Goal: Task Accomplishment & Management: Complete application form

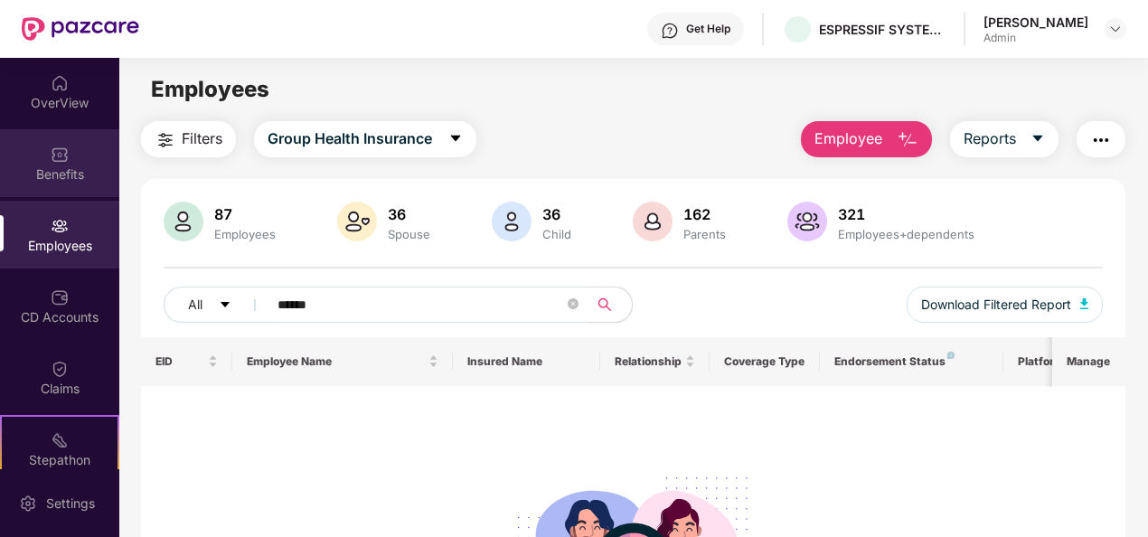
click at [64, 181] on div "Benefits" at bounding box center [59, 174] width 119 height 18
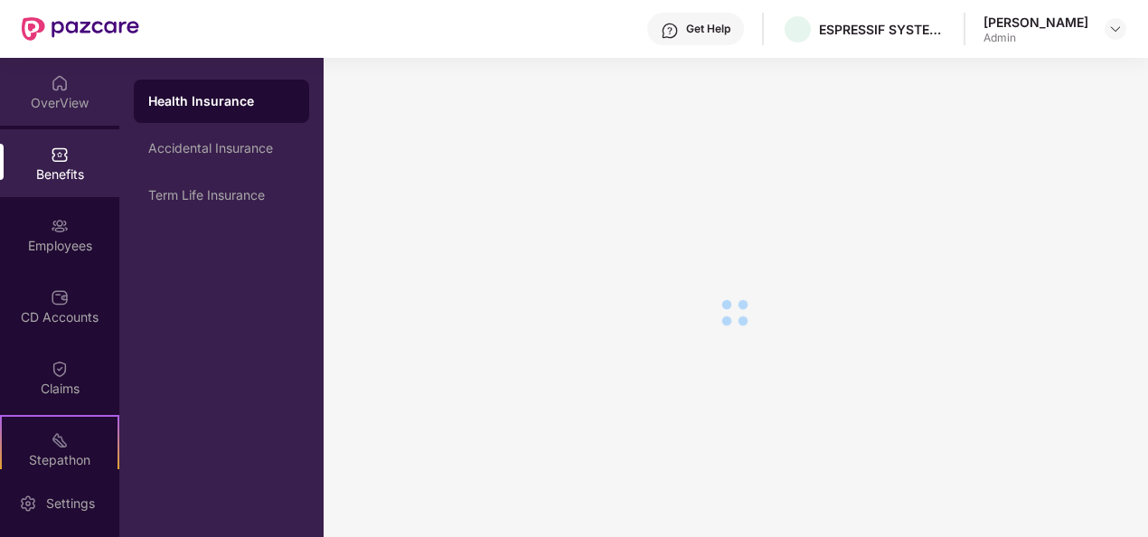
click at [47, 101] on div "OverView" at bounding box center [59, 103] width 119 height 18
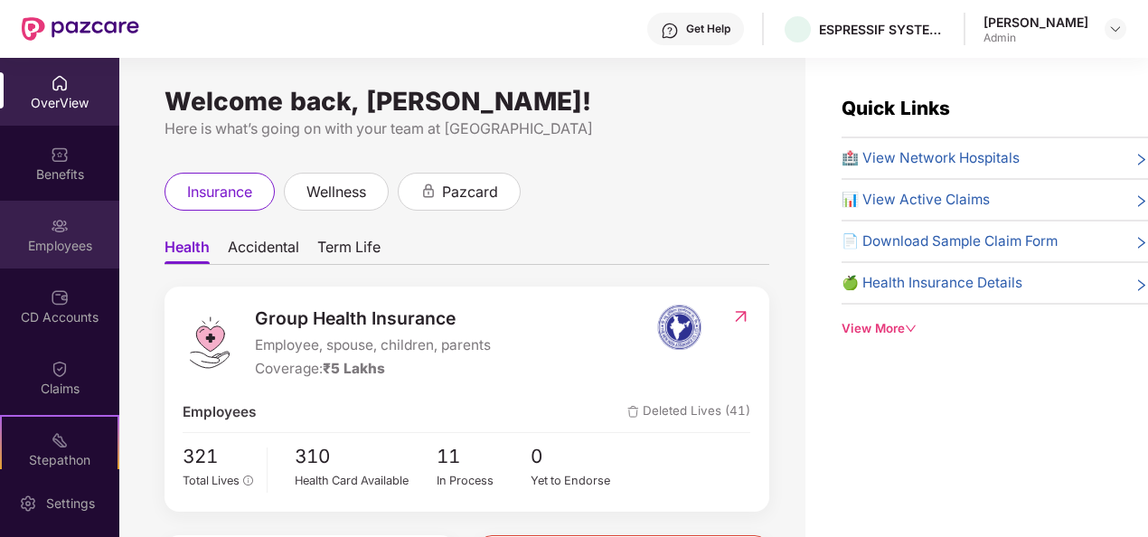
click at [49, 242] on div "Employees" at bounding box center [59, 246] width 119 height 18
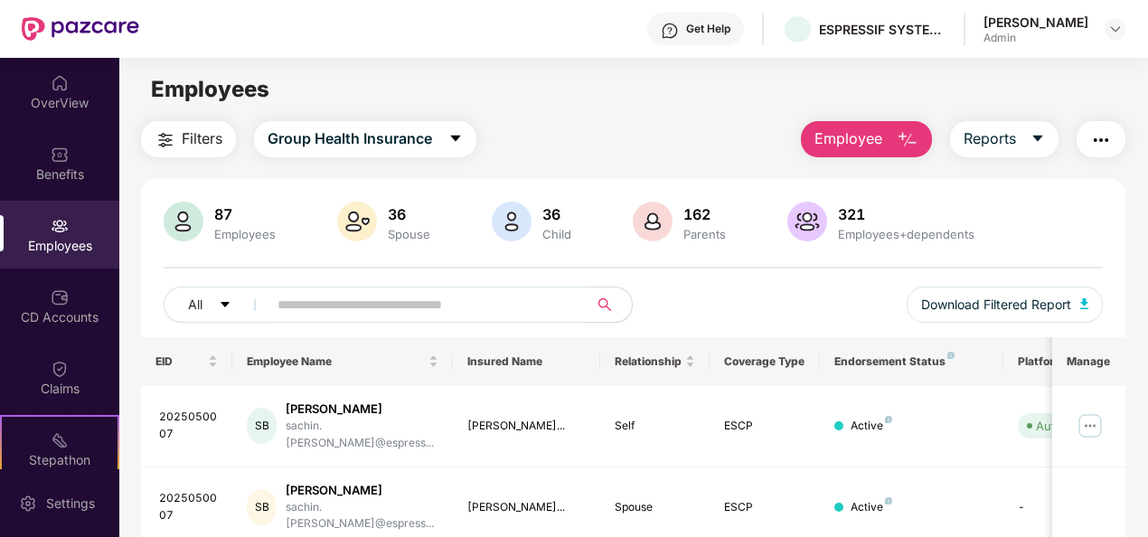
drag, startPoint x: 331, startPoint y: 303, endPoint x: 322, endPoint y: 298, distance: 10.1
click at [330, 303] on input "text" at bounding box center [420, 304] width 286 height 27
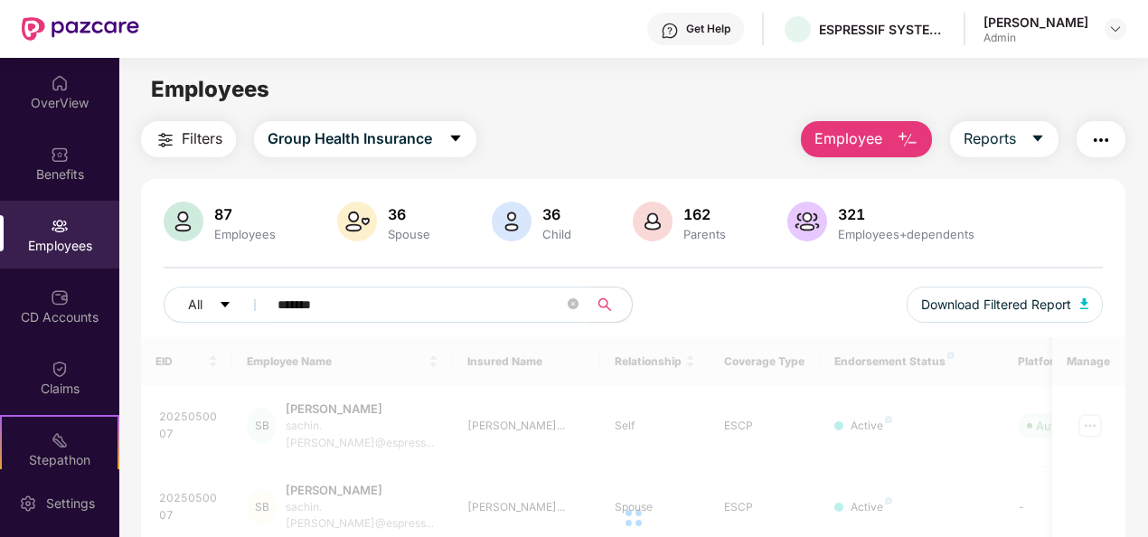
type input "*******"
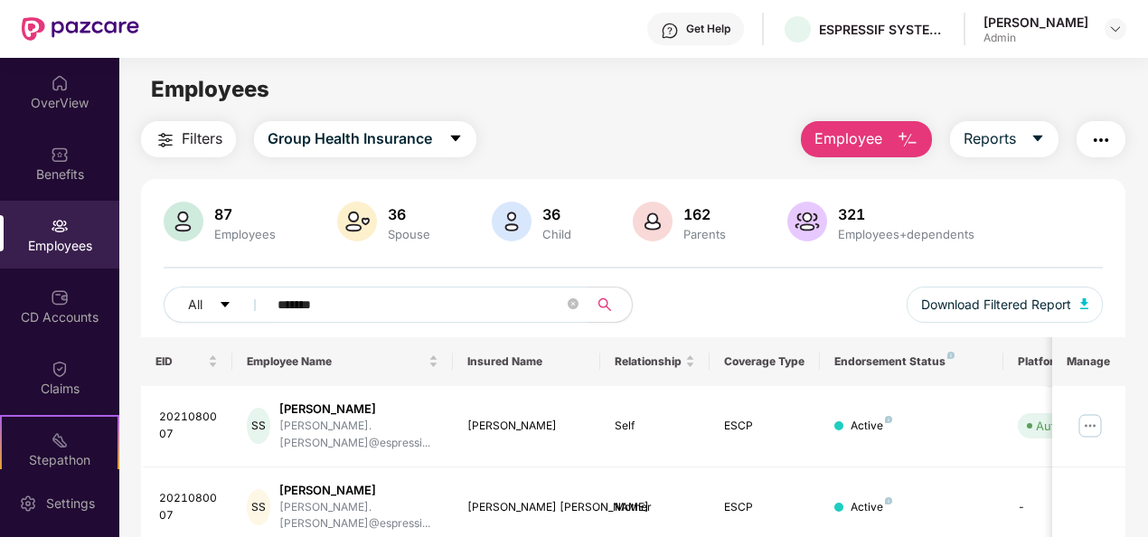
click at [886, 152] on button "Employee" at bounding box center [866, 139] width 131 height 36
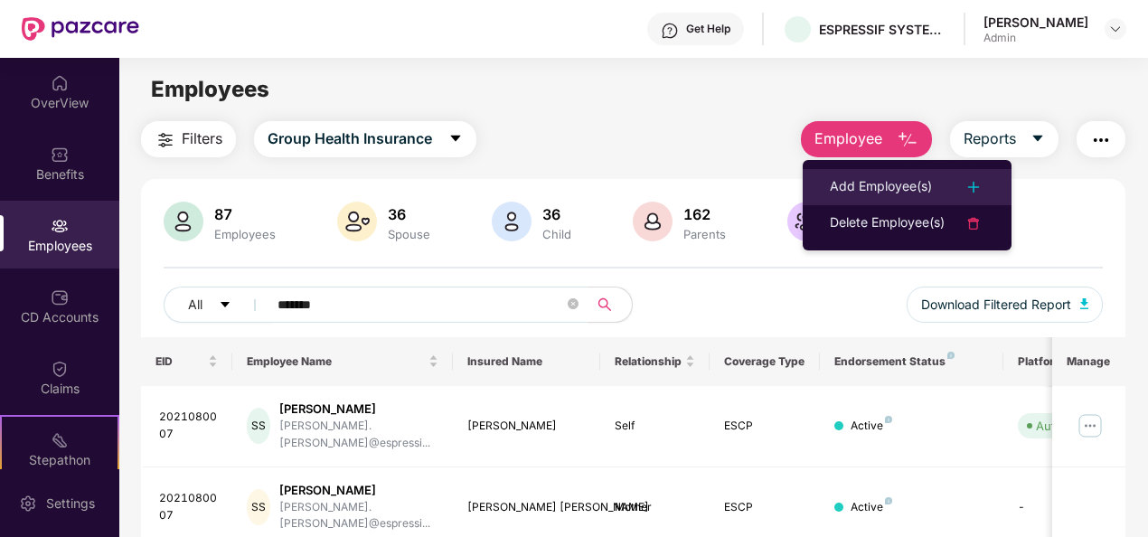
click at [887, 178] on div "Add Employee(s)" at bounding box center [881, 187] width 102 height 22
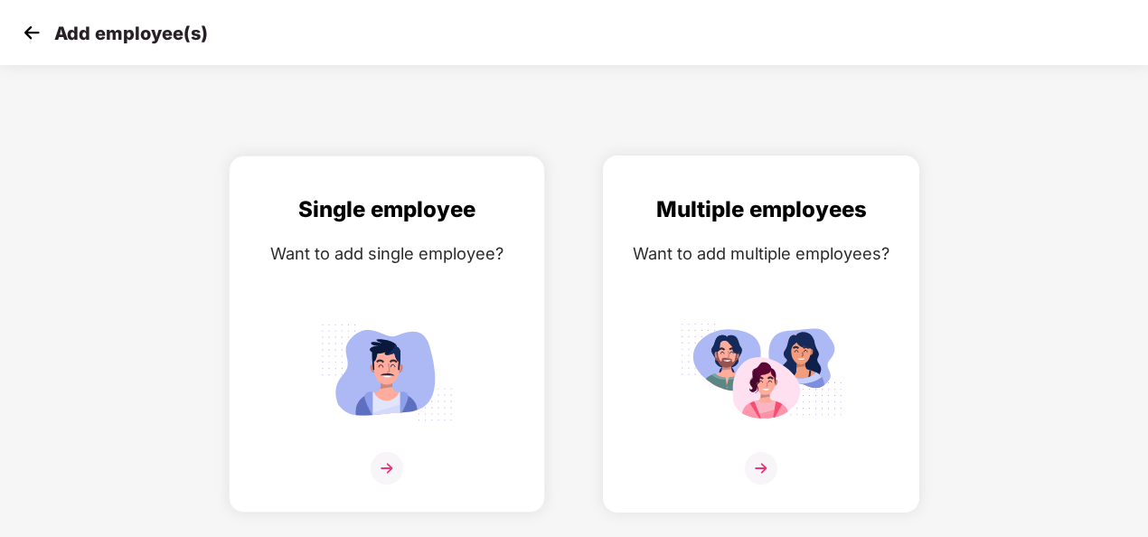
click at [754, 470] on img at bounding box center [761, 468] width 33 height 33
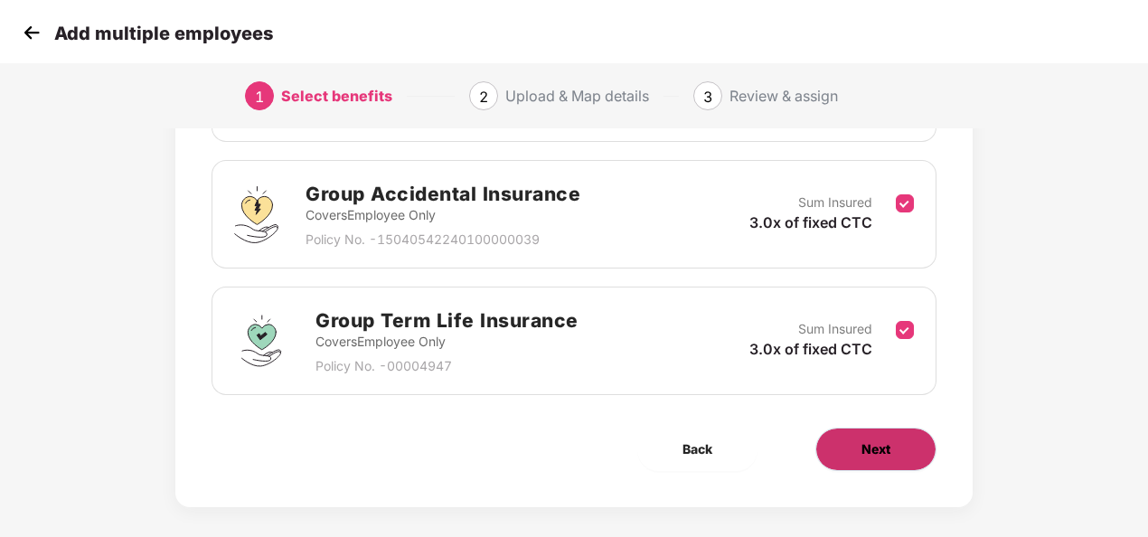
scroll to position [381, 0]
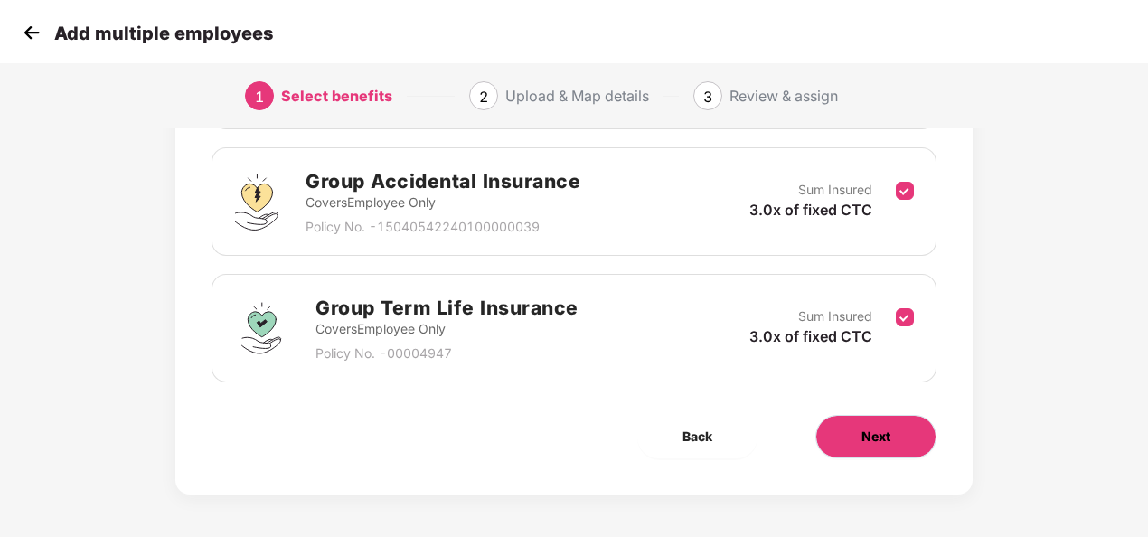
click at [880, 429] on span "Next" at bounding box center [875, 437] width 29 height 20
